Goal: Find contact information: Find contact information

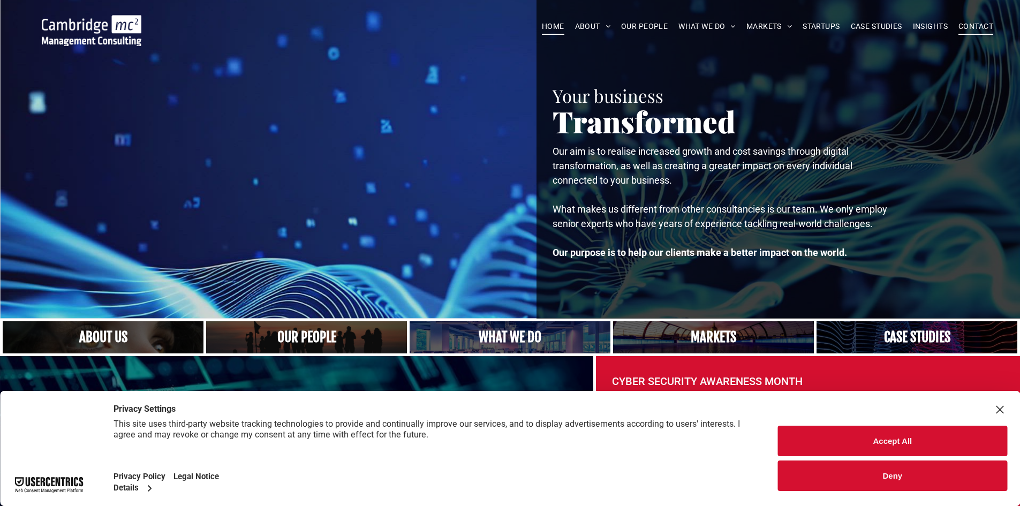
click at [970, 27] on span "CONTACT" at bounding box center [975, 26] width 35 height 17
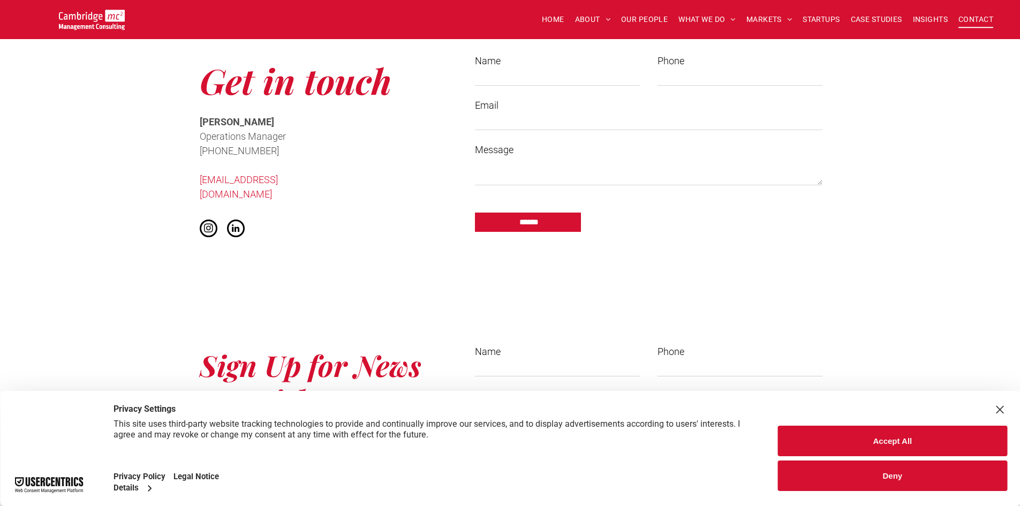
scroll to position [910, 0]
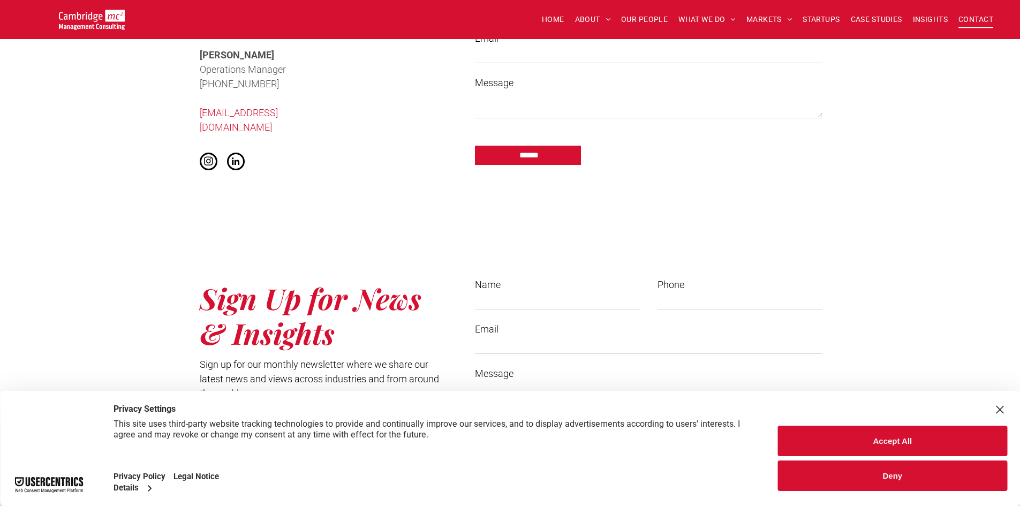
click at [916, 488] on button "Deny" at bounding box center [892, 475] width 229 height 31
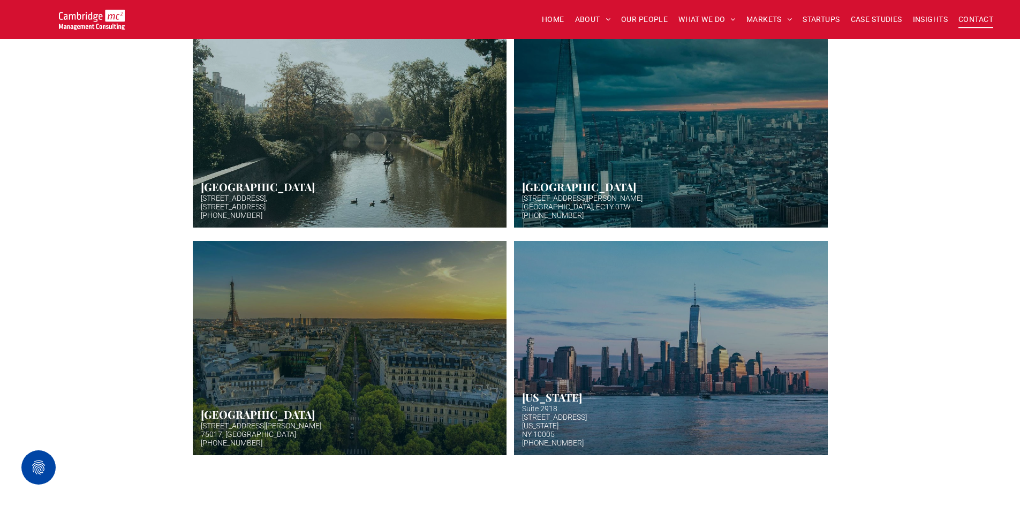
scroll to position [375, 0]
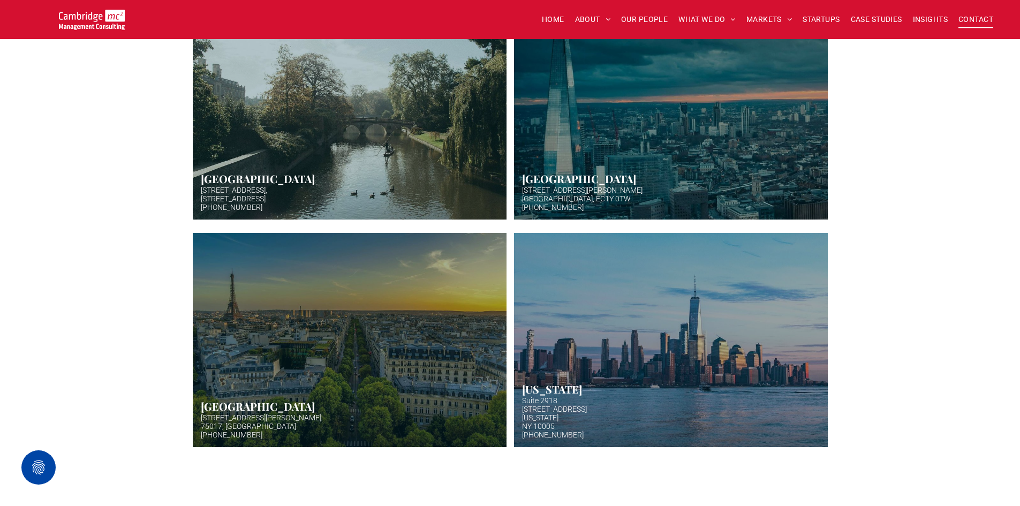
click at [662, 124] on link "Aerial photo of Tower Bridge, London. Thames snakes into distance. Hazy backgro…" at bounding box center [670, 112] width 332 height 227
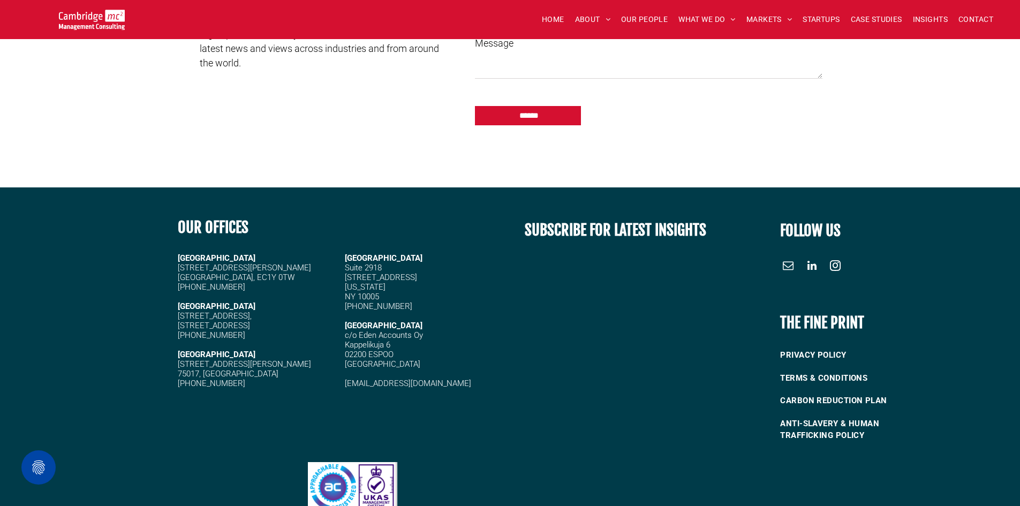
scroll to position [1300, 0]
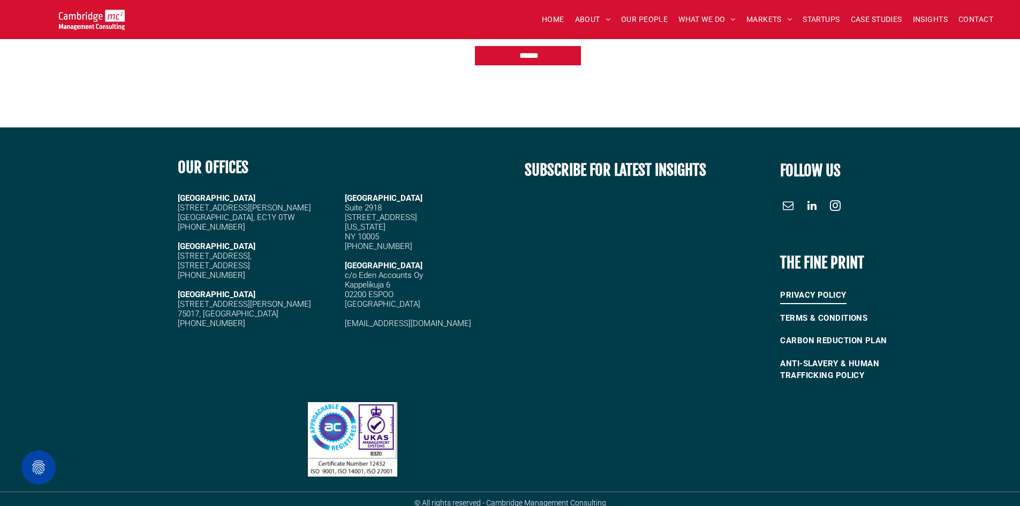
click at [827, 286] on span "PRIVACY POLICY" at bounding box center [813, 295] width 66 height 18
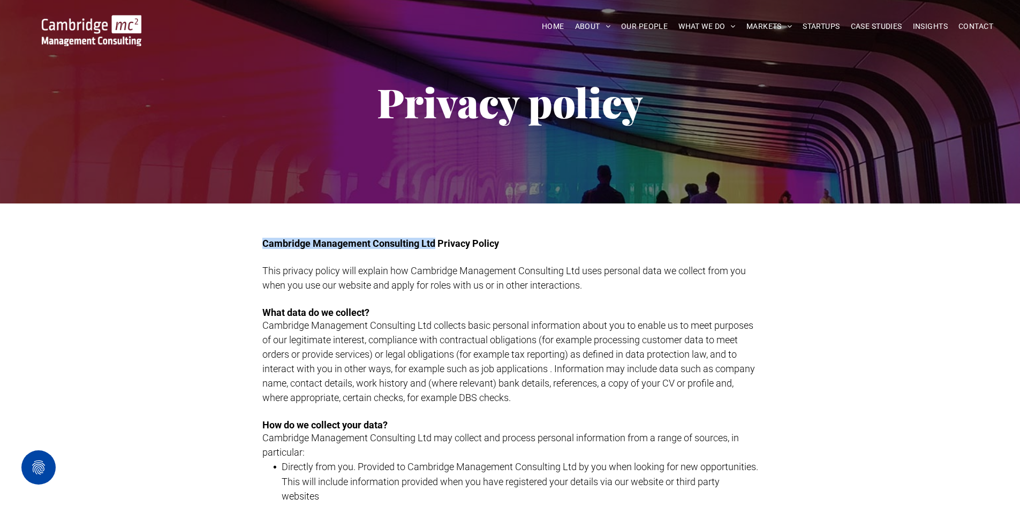
drag, startPoint x: 264, startPoint y: 244, endPoint x: 434, endPoint y: 247, distance: 170.2
click at [434, 247] on span "Cambridge Management Consulting Ltd Privacy Policy" at bounding box center [380, 243] width 237 height 11
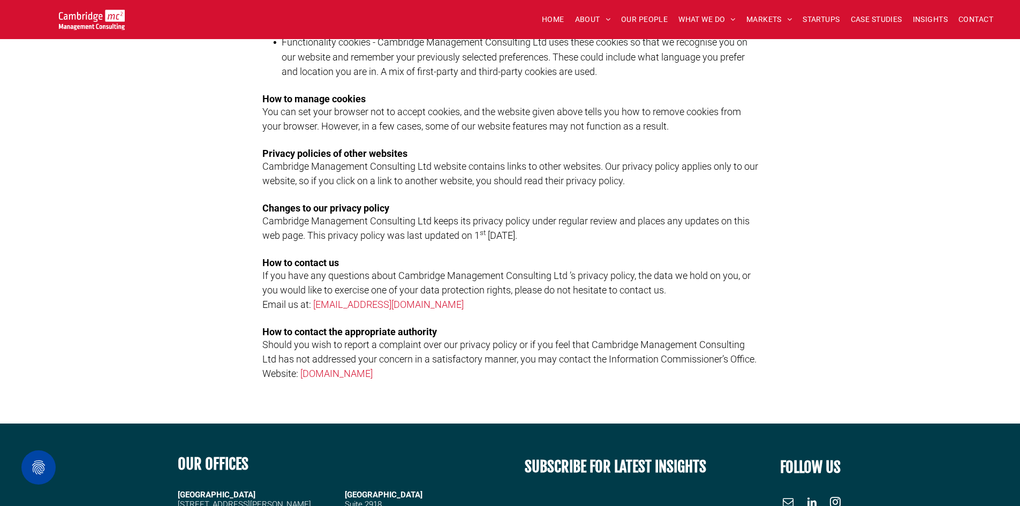
scroll to position [1800, 0]
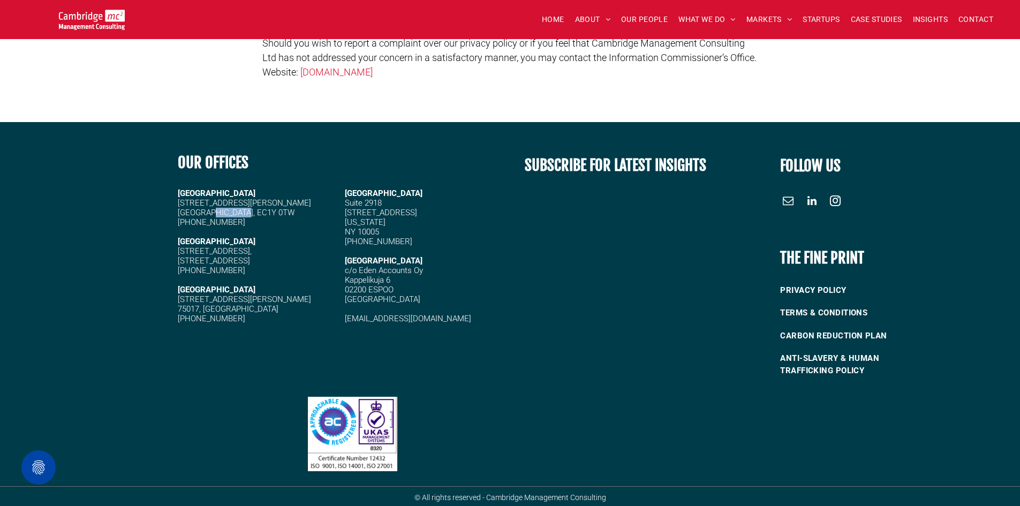
drag, startPoint x: 208, startPoint y: 210, endPoint x: 246, endPoint y: 210, distance: 38.5
click at [246, 210] on h5 "20 Garrett Street London, EC1Y 0TW" at bounding box center [256, 207] width 157 height 19
drag, startPoint x: 237, startPoint y: 212, endPoint x: 251, endPoint y: 219, distance: 16.0
click at [251, 219] on h5 "[PHONE_NUMBER]" at bounding box center [256, 222] width 157 height 10
drag, startPoint x: 208, startPoint y: 213, endPoint x: 244, endPoint y: 207, distance: 36.3
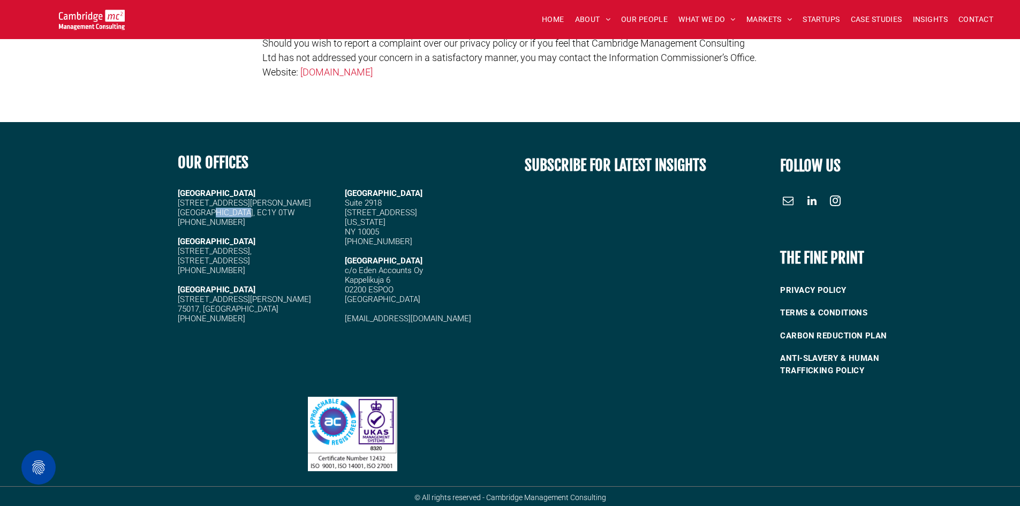
click at [244, 207] on span "20 Garrett Street London, EC1Y 0TW" at bounding box center [244, 207] width 133 height 19
copy span "EC1Y 0TW"
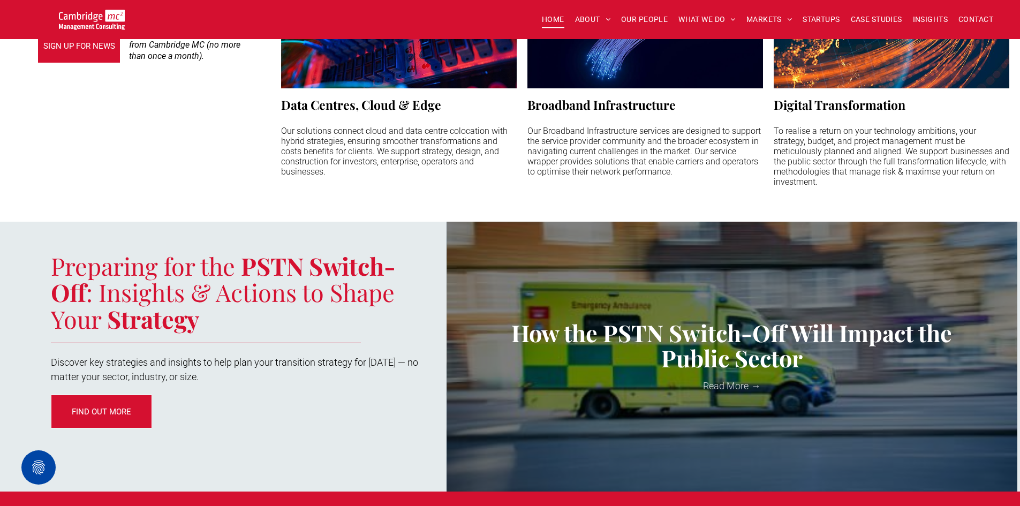
scroll to position [710, 0]
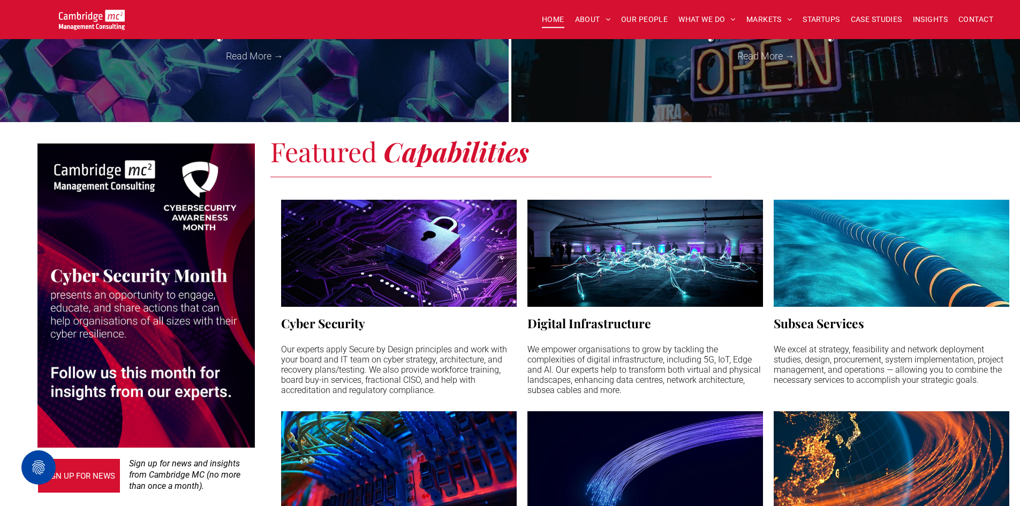
drag, startPoint x: 715, startPoint y: 26, endPoint x: 568, endPoint y: 138, distance: 184.1
click at [569, 138] on div "Featured Capabilities Cyber Security Our experts apply Secure by Design princip…" at bounding box center [637, 385] width 765 height 511
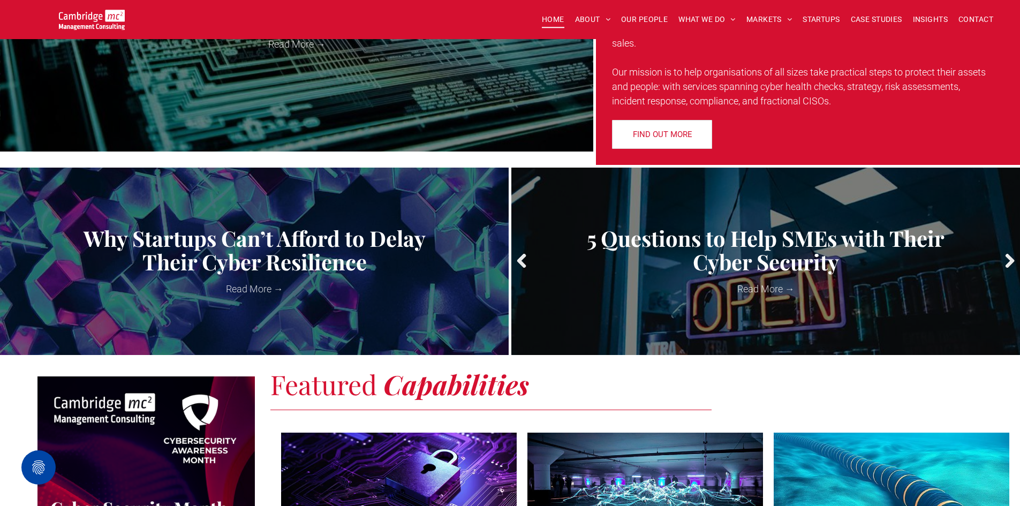
scroll to position [282, 0]
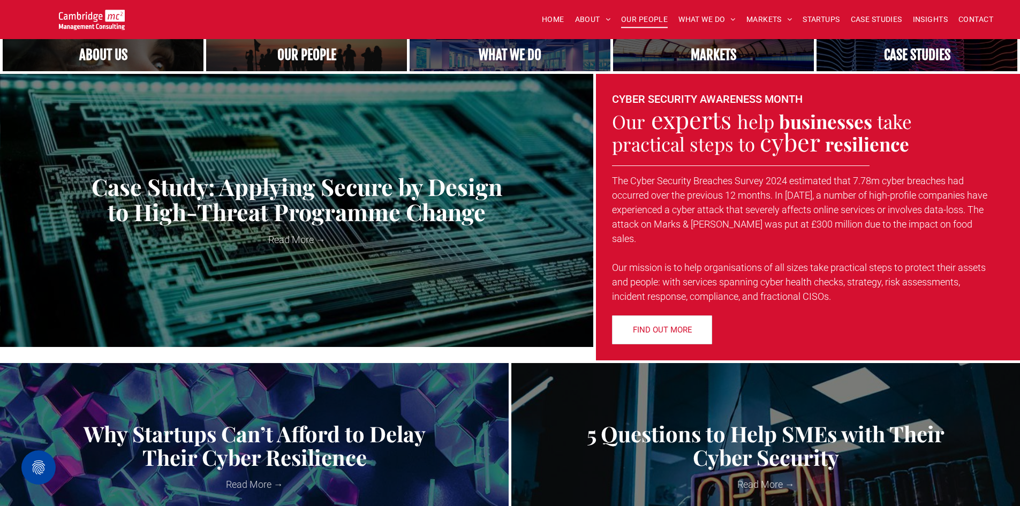
click at [642, 17] on span "OUR PEOPLE" at bounding box center [644, 19] width 47 height 17
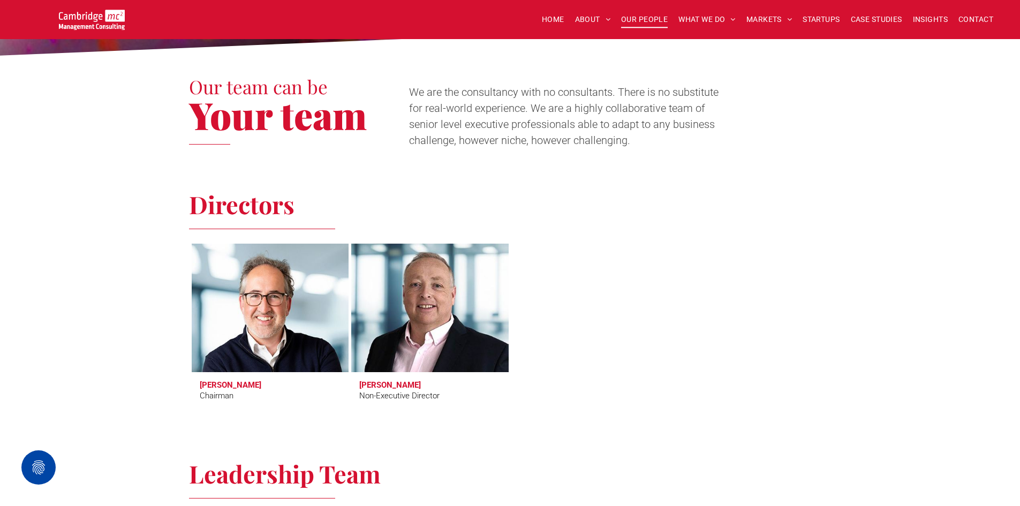
scroll to position [321, 0]
